Goal: Task Accomplishment & Management: Use online tool/utility

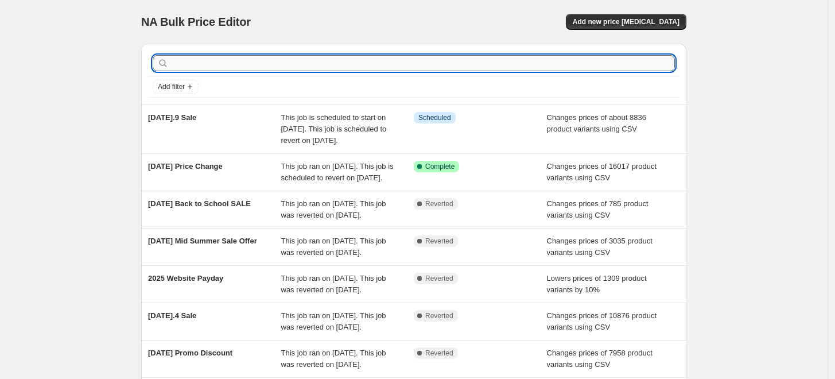
click at [287, 63] on input "text" at bounding box center [423, 63] width 504 height 16
click at [293, 63] on input "text" at bounding box center [423, 63] width 504 height 16
click at [306, 68] on input "text" at bounding box center [423, 63] width 504 height 16
type input "p"
click at [306, 68] on input "p" at bounding box center [412, 63] width 483 height 16
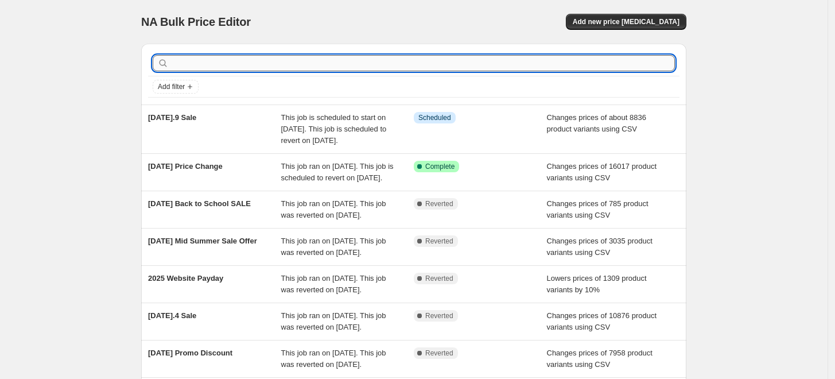
click at [245, 63] on input "text" at bounding box center [423, 63] width 504 height 16
type input "new"
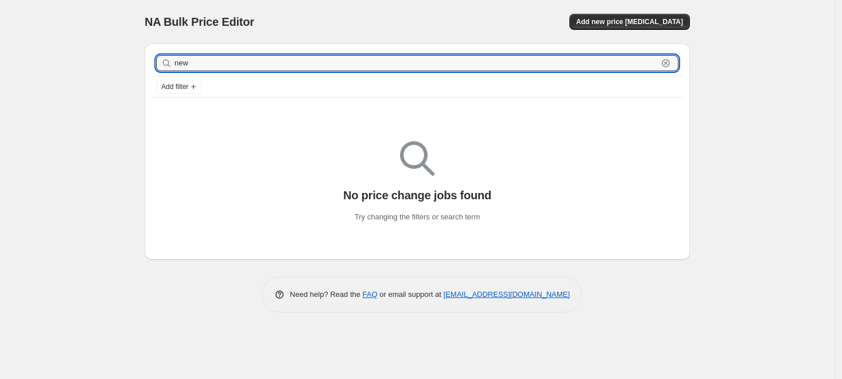
click at [245, 63] on input "new" at bounding box center [415, 63] width 483 height 16
type input "buyer"
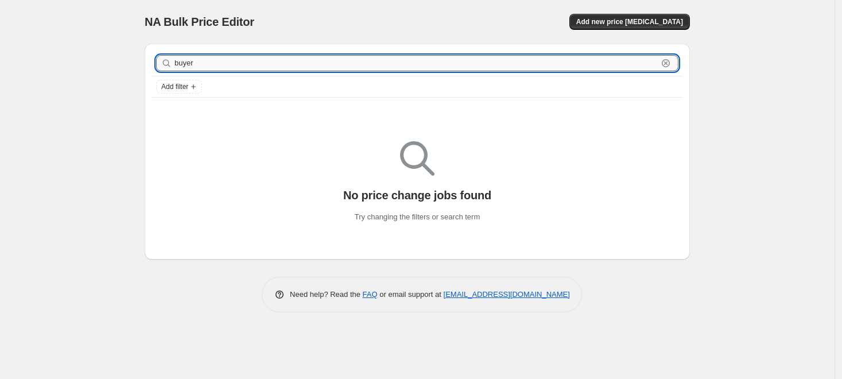
click at [234, 60] on input "buyer" at bounding box center [415, 63] width 483 height 16
type input "repeat"
click at [215, 63] on input "repeat" at bounding box center [415, 63] width 483 height 16
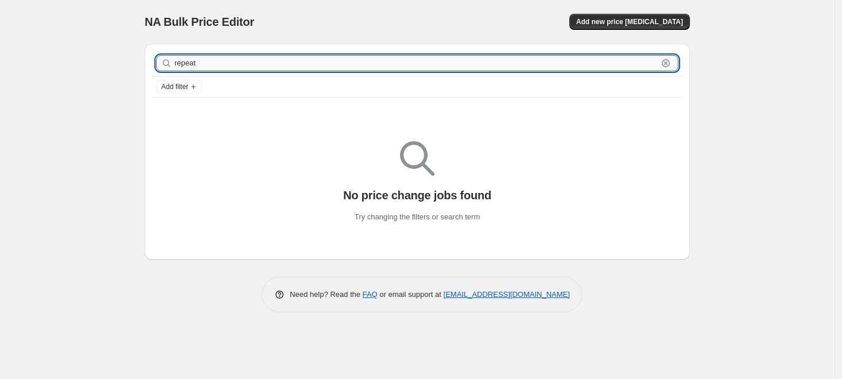
click at [215, 63] on input "repeat" at bounding box center [415, 63] width 483 height 16
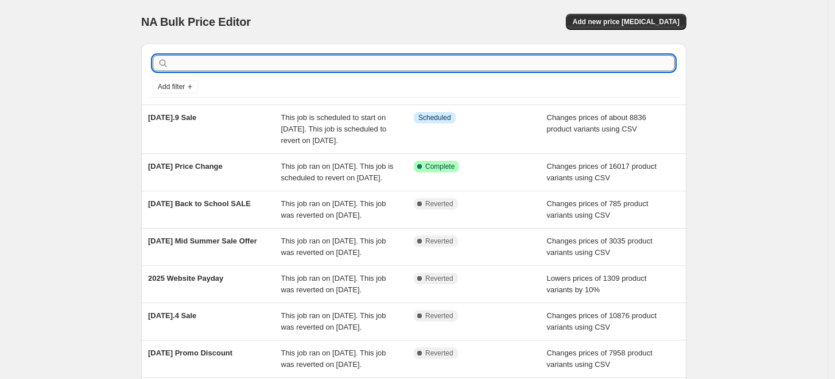
click at [249, 61] on input "text" at bounding box center [423, 63] width 504 height 16
click at [76, 78] on div "NA Bulk Price Editor. This page is ready NA Bulk Price Editor Add new price [ME…" at bounding box center [414, 301] width 828 height 603
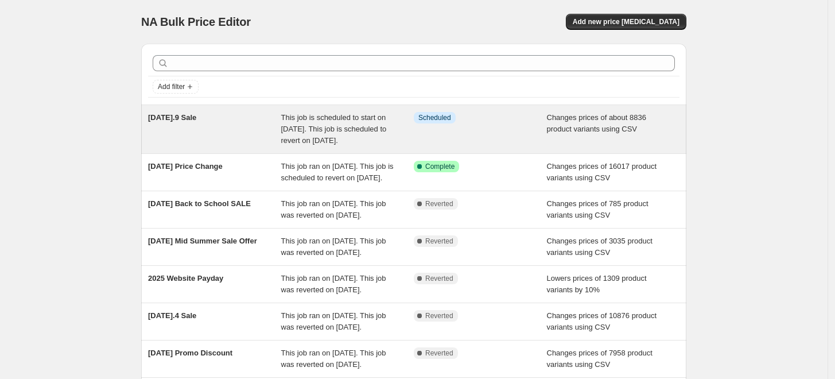
click at [445, 134] on div "Info Scheduled" at bounding box center [480, 129] width 133 height 34
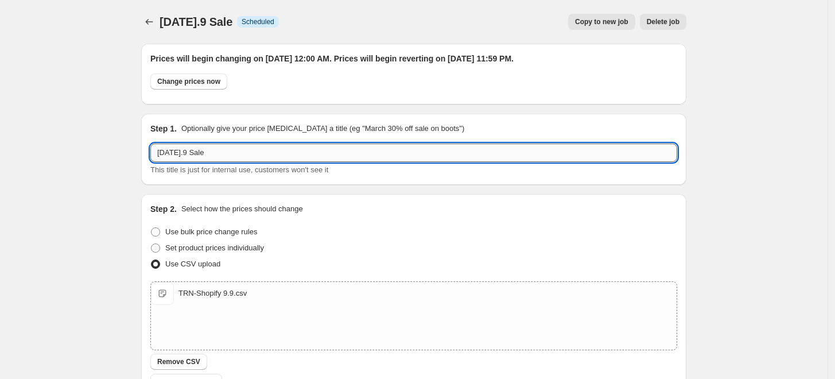
click at [193, 153] on input "[DATE].9 Sale" at bounding box center [413, 152] width 527 height 18
type input "[DATE].9 Sale"
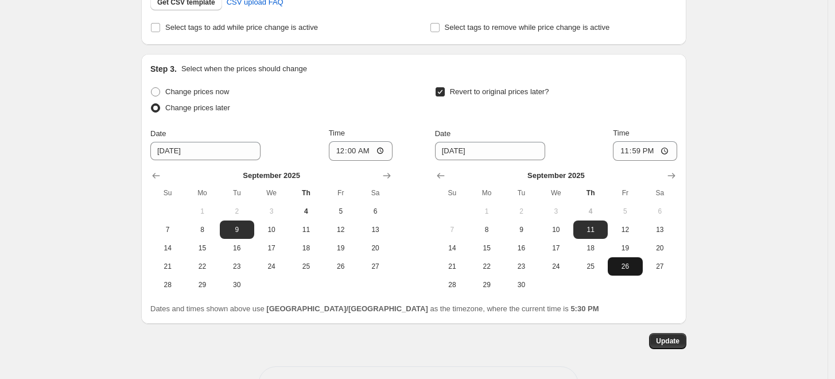
scroll to position [382, 0]
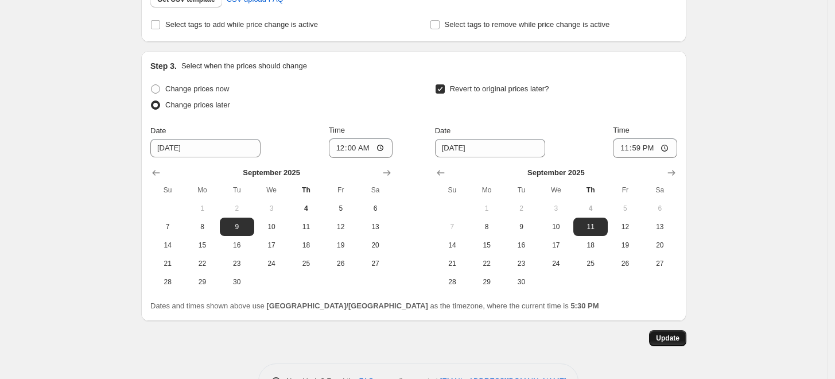
click at [675, 336] on span "Update" at bounding box center [668, 337] width 24 height 9
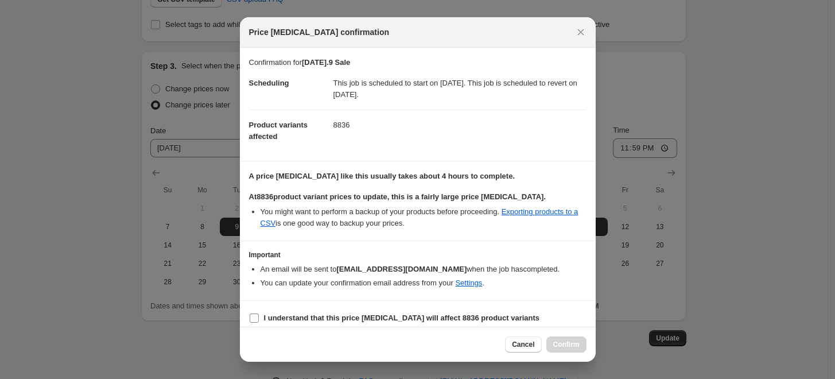
click at [423, 314] on b "I understand that this price [MEDICAL_DATA] will affect 8836 product variants" at bounding box center [402, 317] width 276 height 9
click at [259, 314] on input "I understand that this price [MEDICAL_DATA] will affect 8836 product variants" at bounding box center [254, 317] width 9 height 9
checkbox input "true"
click at [566, 340] on span "Confirm" at bounding box center [566, 344] width 26 height 9
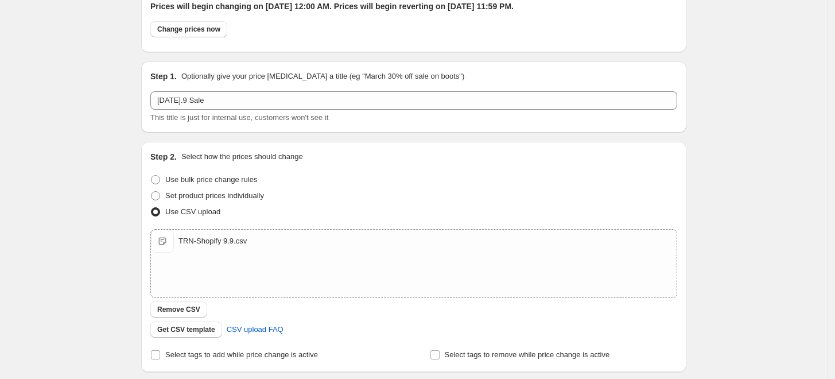
scroll to position [0, 0]
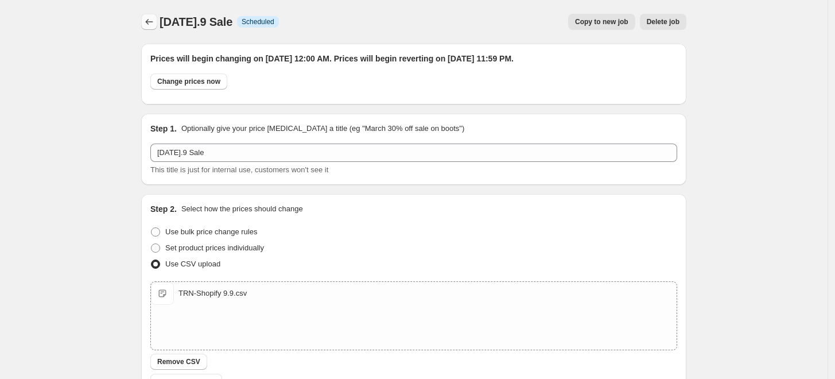
click at [154, 21] on icon "Price change jobs" at bounding box center [148, 21] width 11 height 11
